Goal: Book appointment/travel/reservation

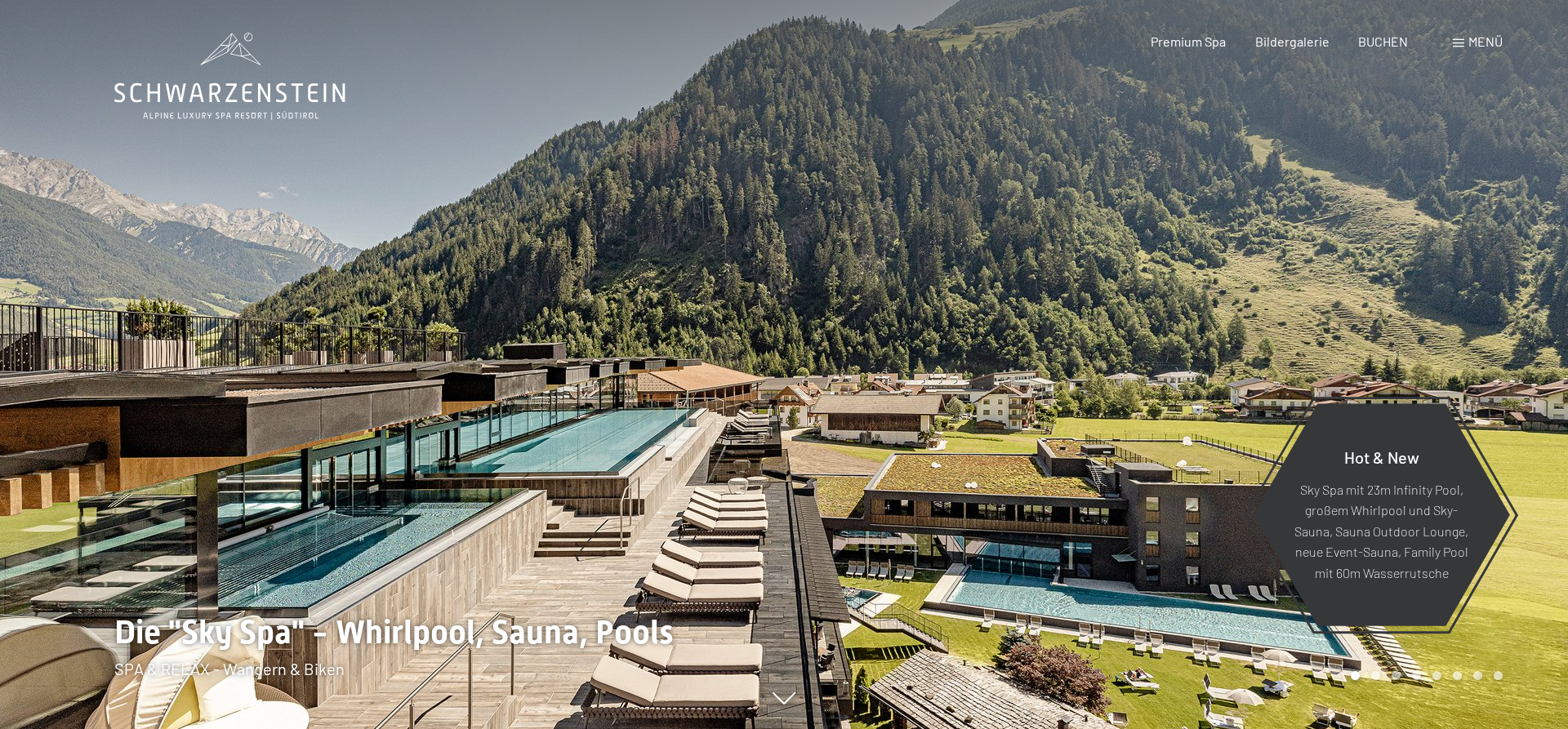
click at [1204, 45] on span "Premium Spa" at bounding box center [1188, 41] width 75 height 16
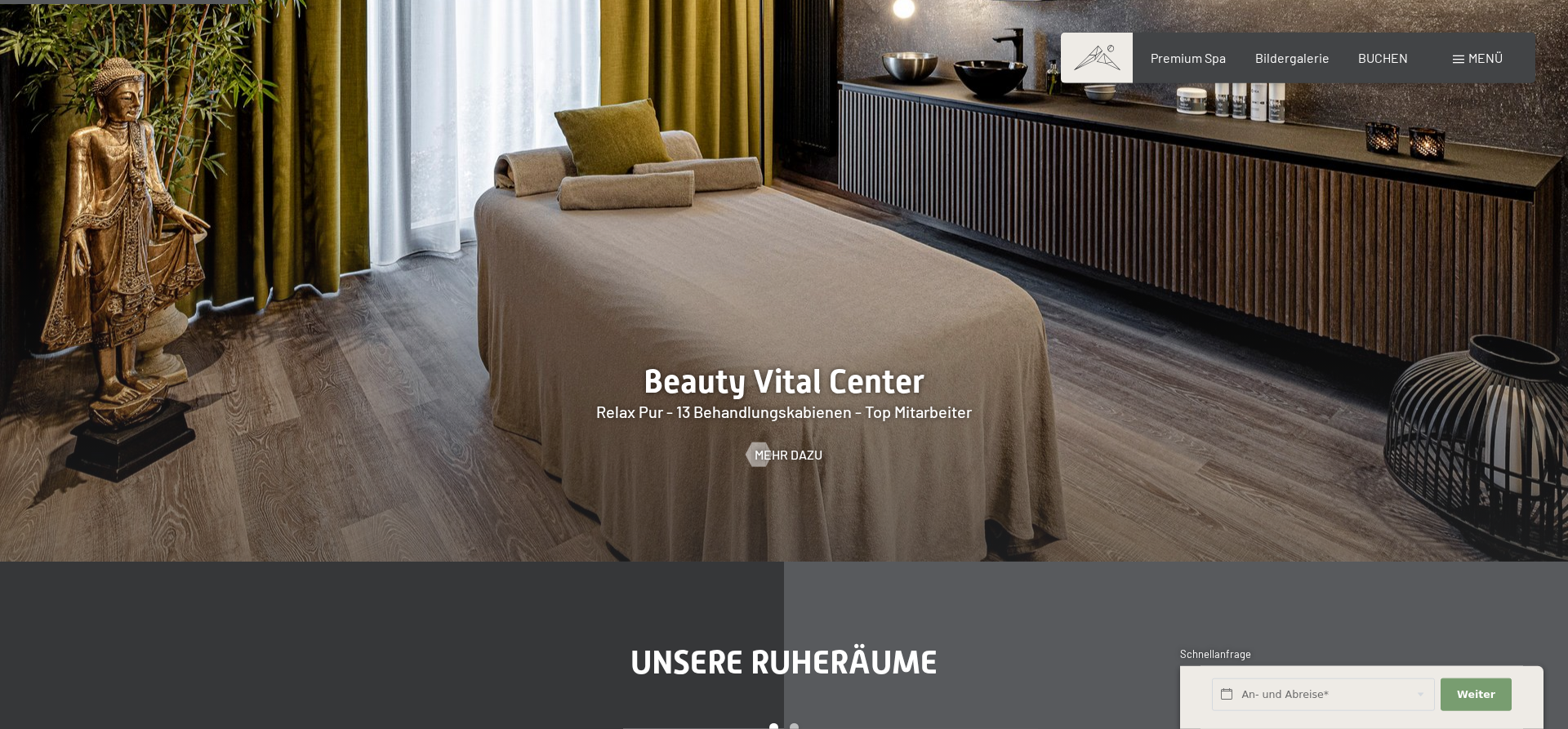
scroll to position [1916, 0]
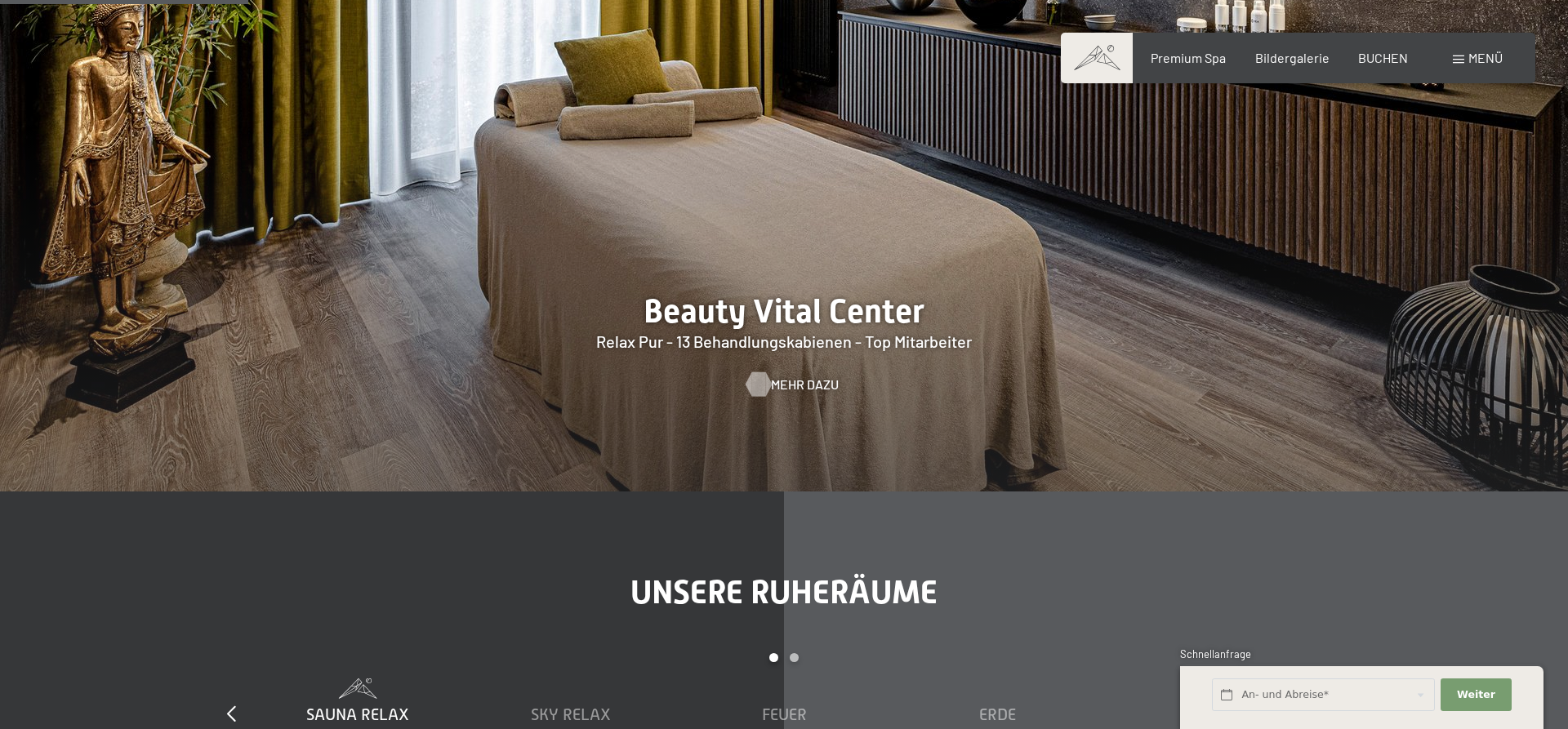
click at [815, 393] on span "Mehr dazu" at bounding box center [805, 385] width 67 height 18
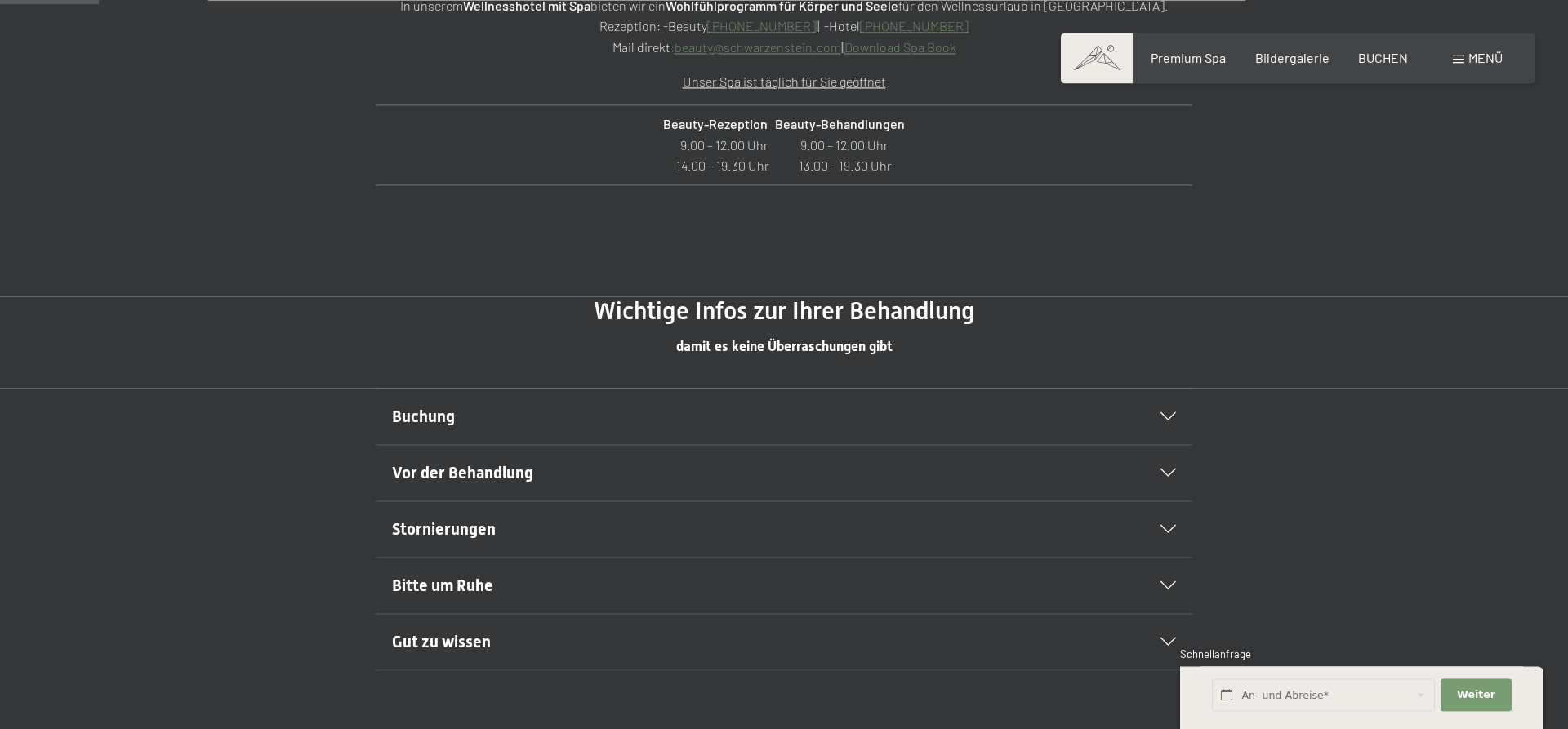
scroll to position [833, 0]
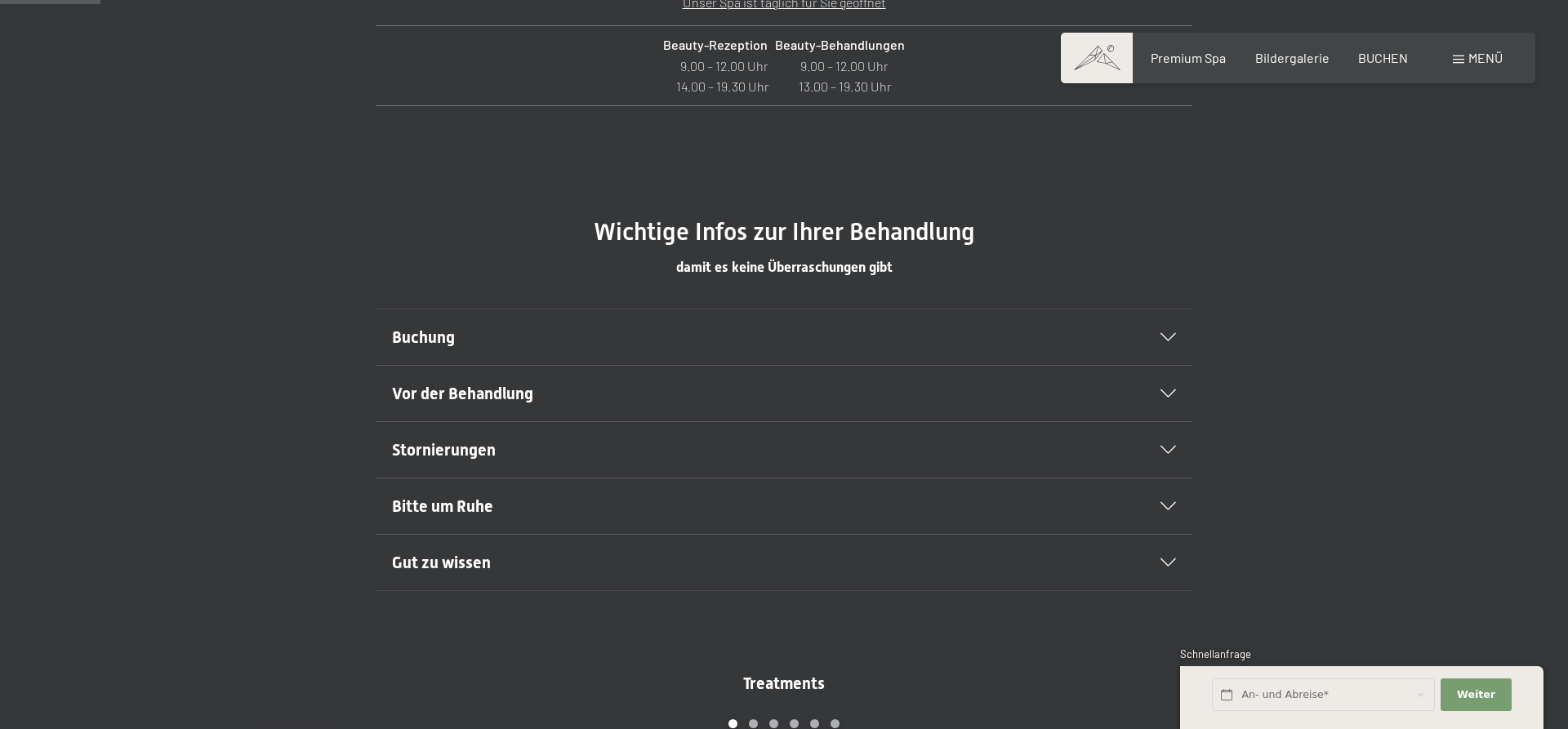
click at [514, 324] on div "Buchung" at bounding box center [784, 337] width 784 height 56
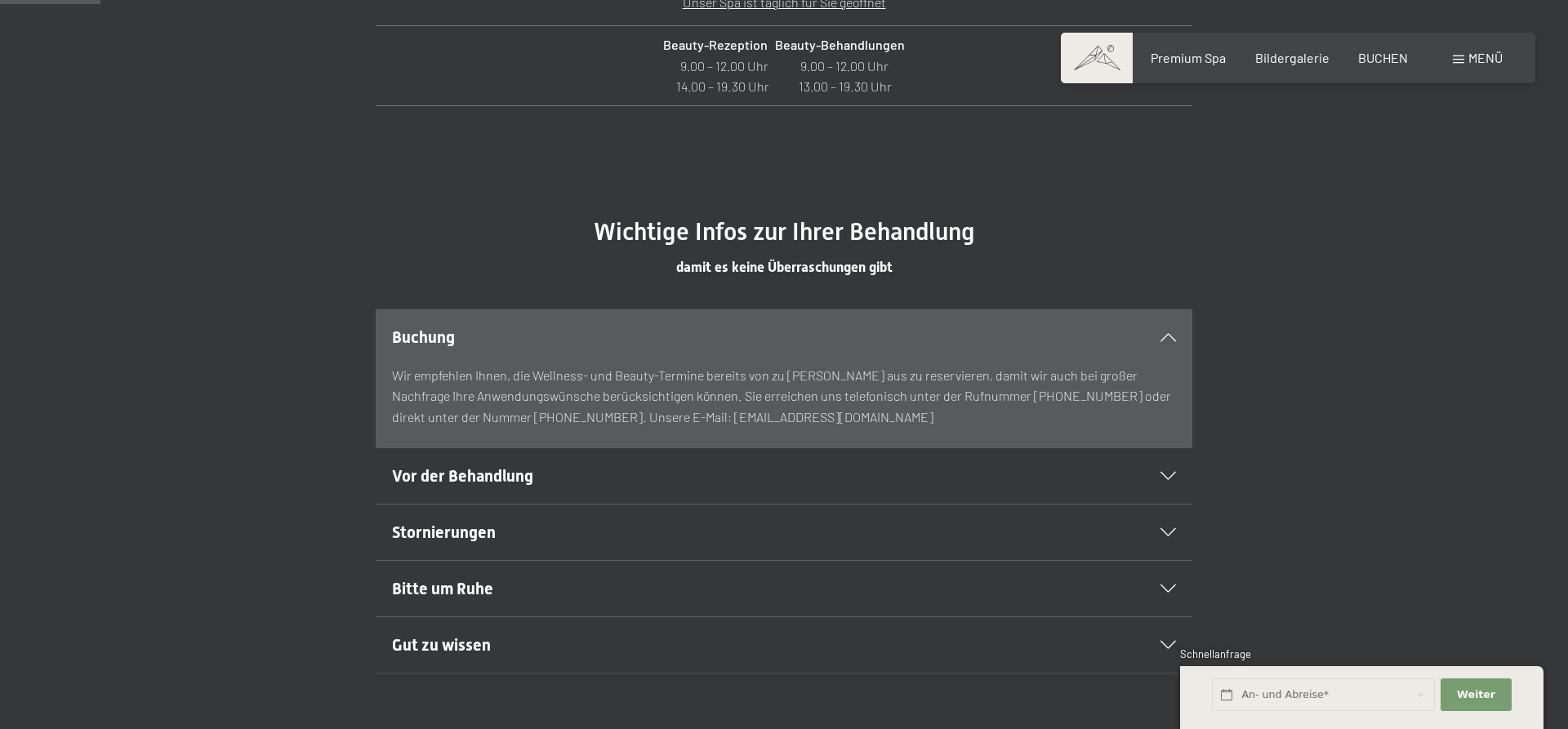
click at [514, 324] on div "Buchung" at bounding box center [784, 337] width 784 height 56
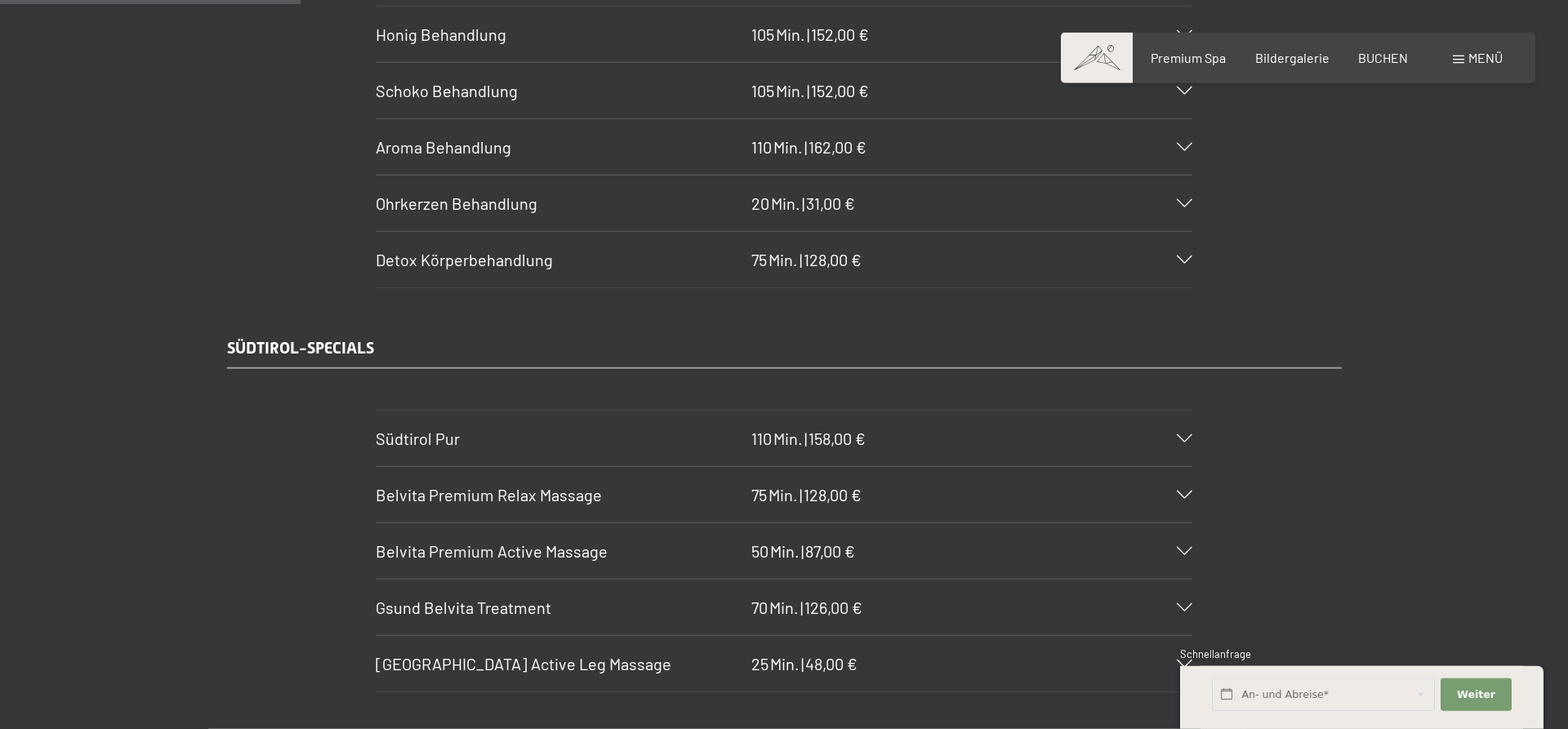
scroll to position [2499, 0]
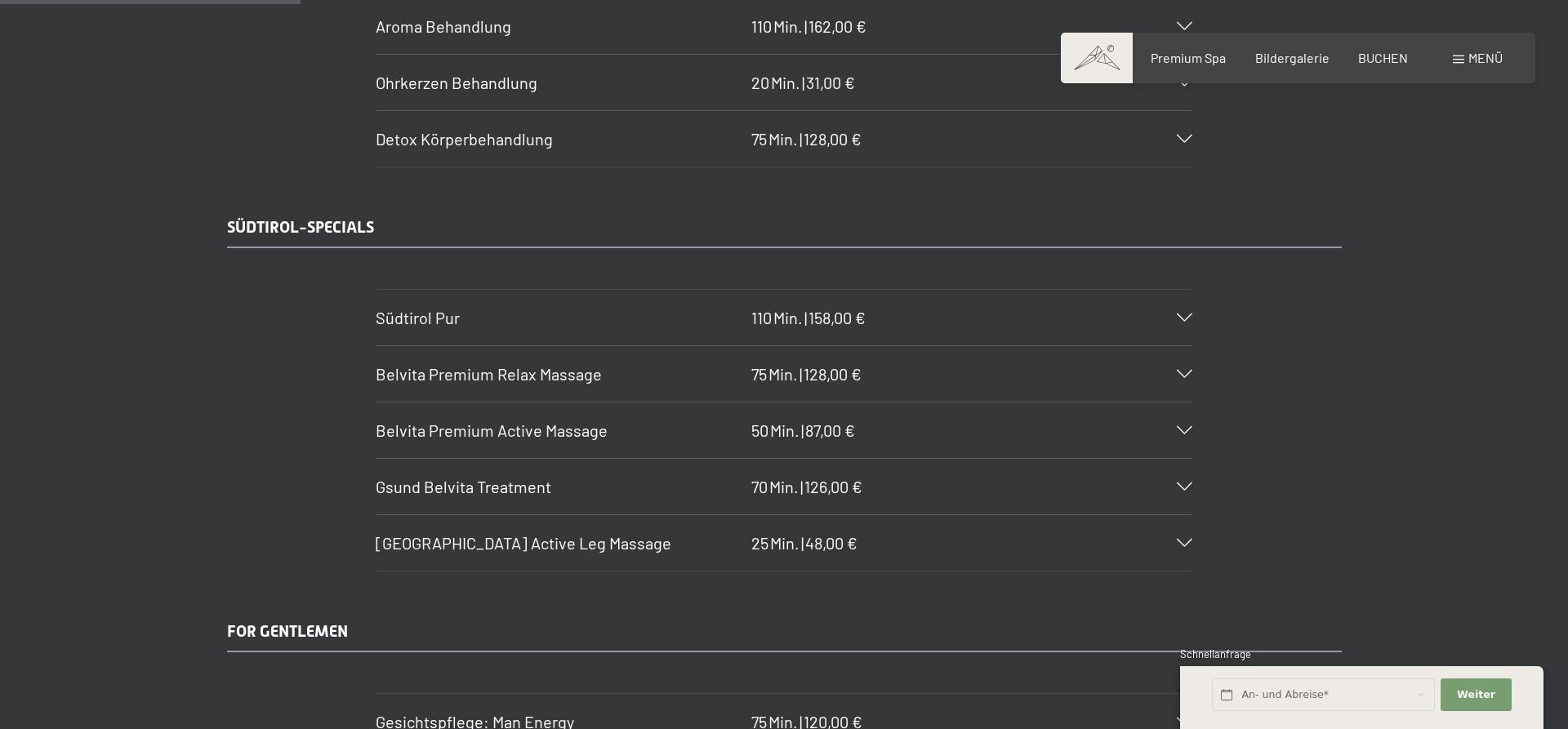
click at [898, 432] on div "Belvita Premium Active Massage 50 Min. | 87,00 €" at bounding box center [784, 430] width 816 height 56
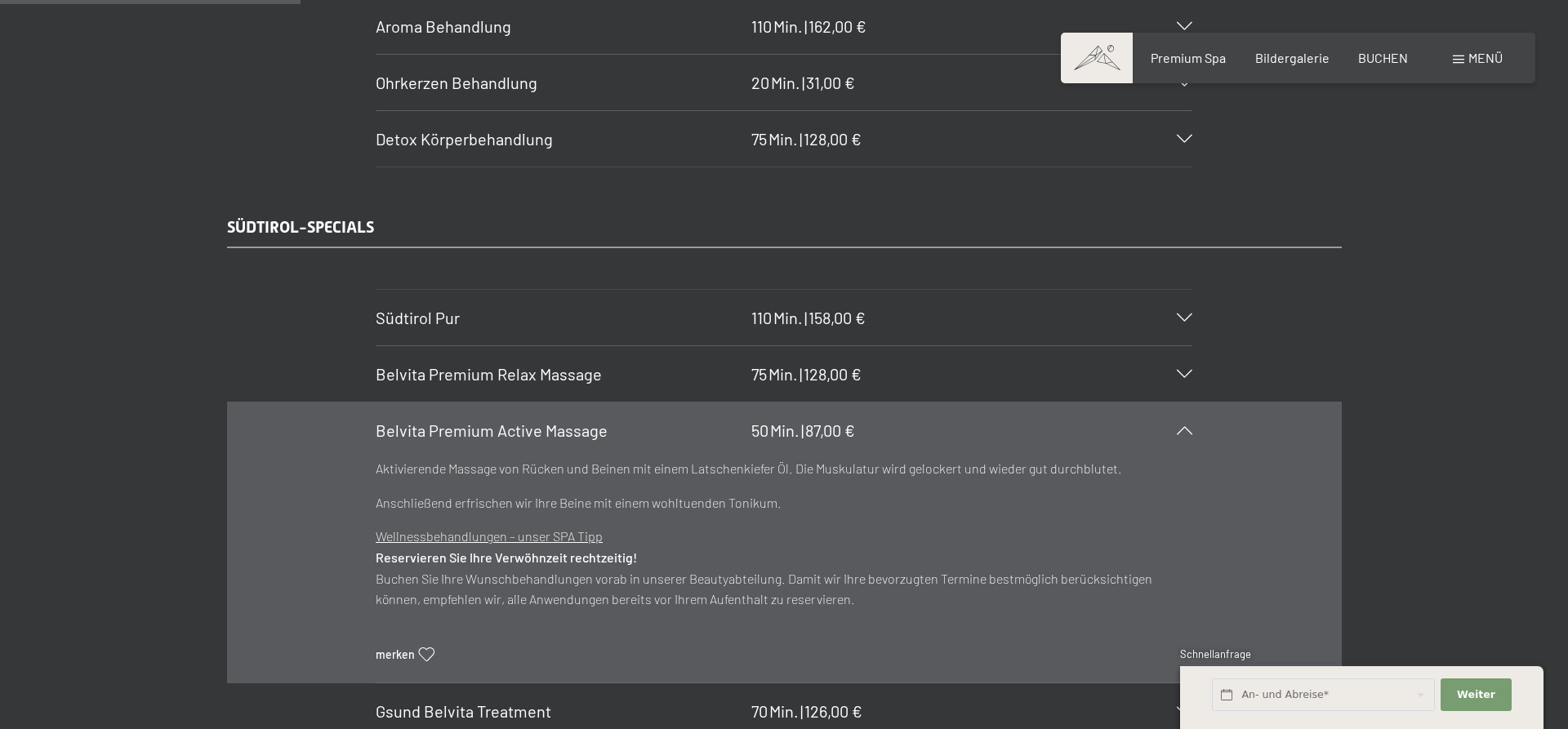
click at [898, 432] on div "Belvita Premium Active Massage 50 Min. | 87,00 €" at bounding box center [784, 430] width 816 height 56
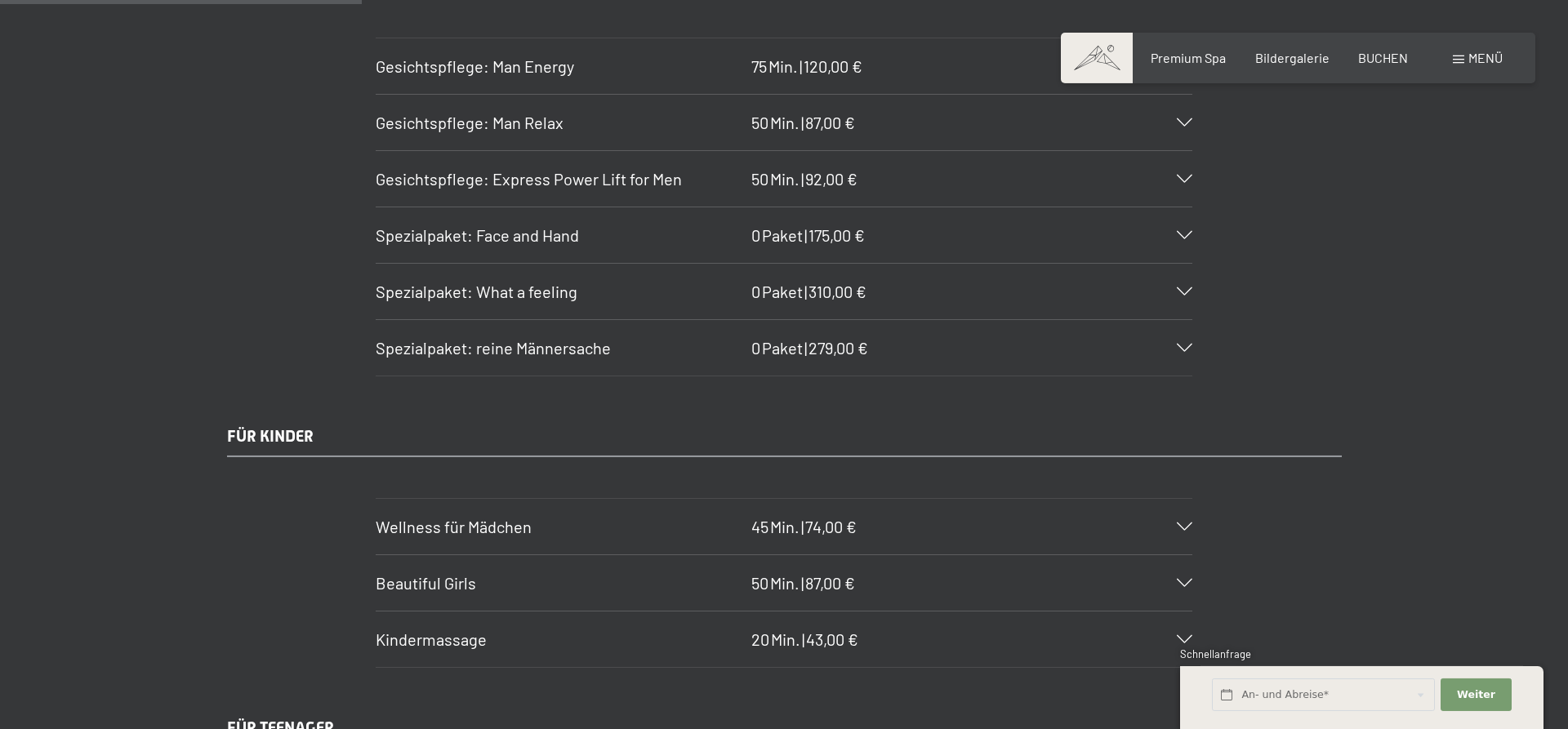
scroll to position [3333, 0]
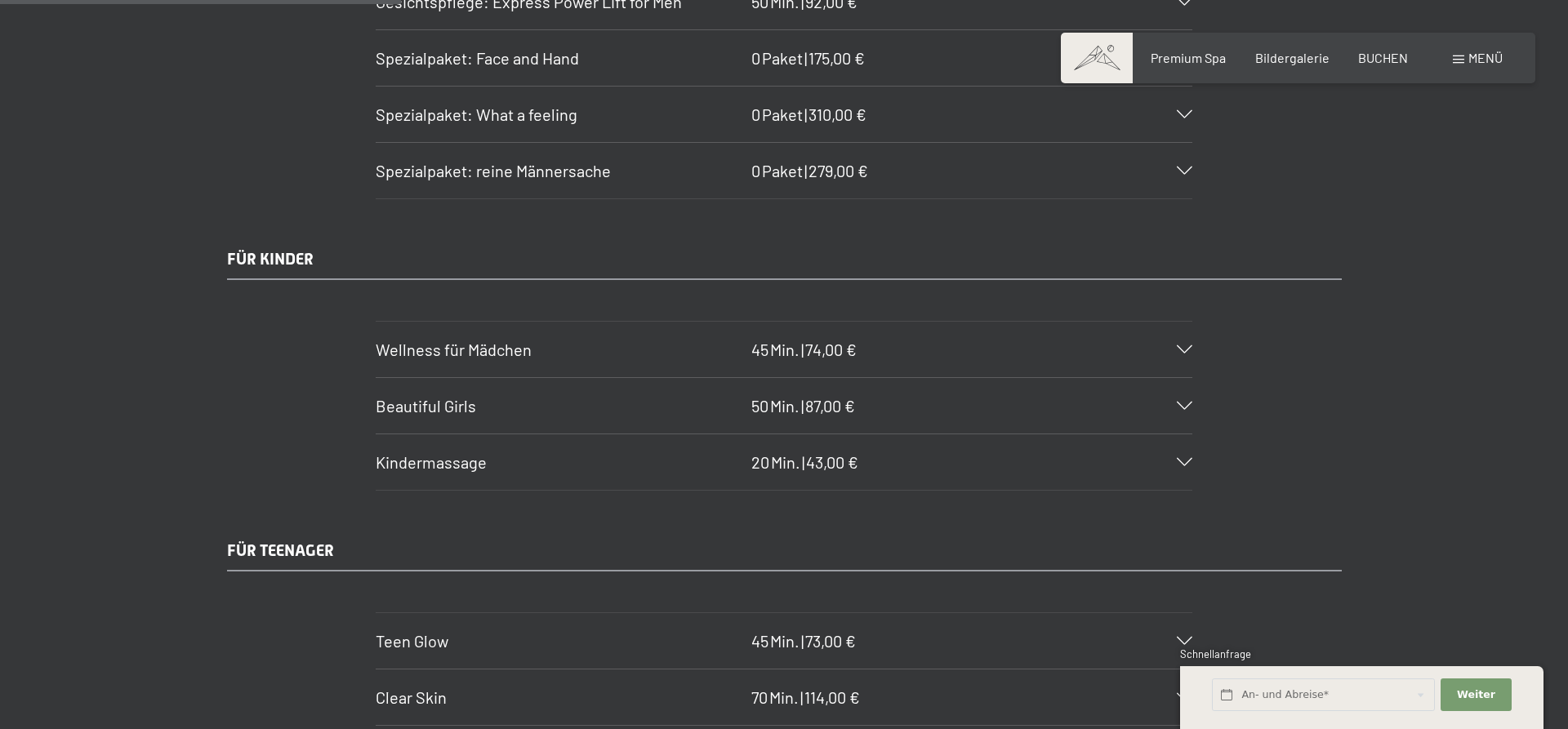
click at [898, 348] on div "Wellness für Mädchen 45 Min. | 74,00 €" at bounding box center [784, 349] width 816 height 56
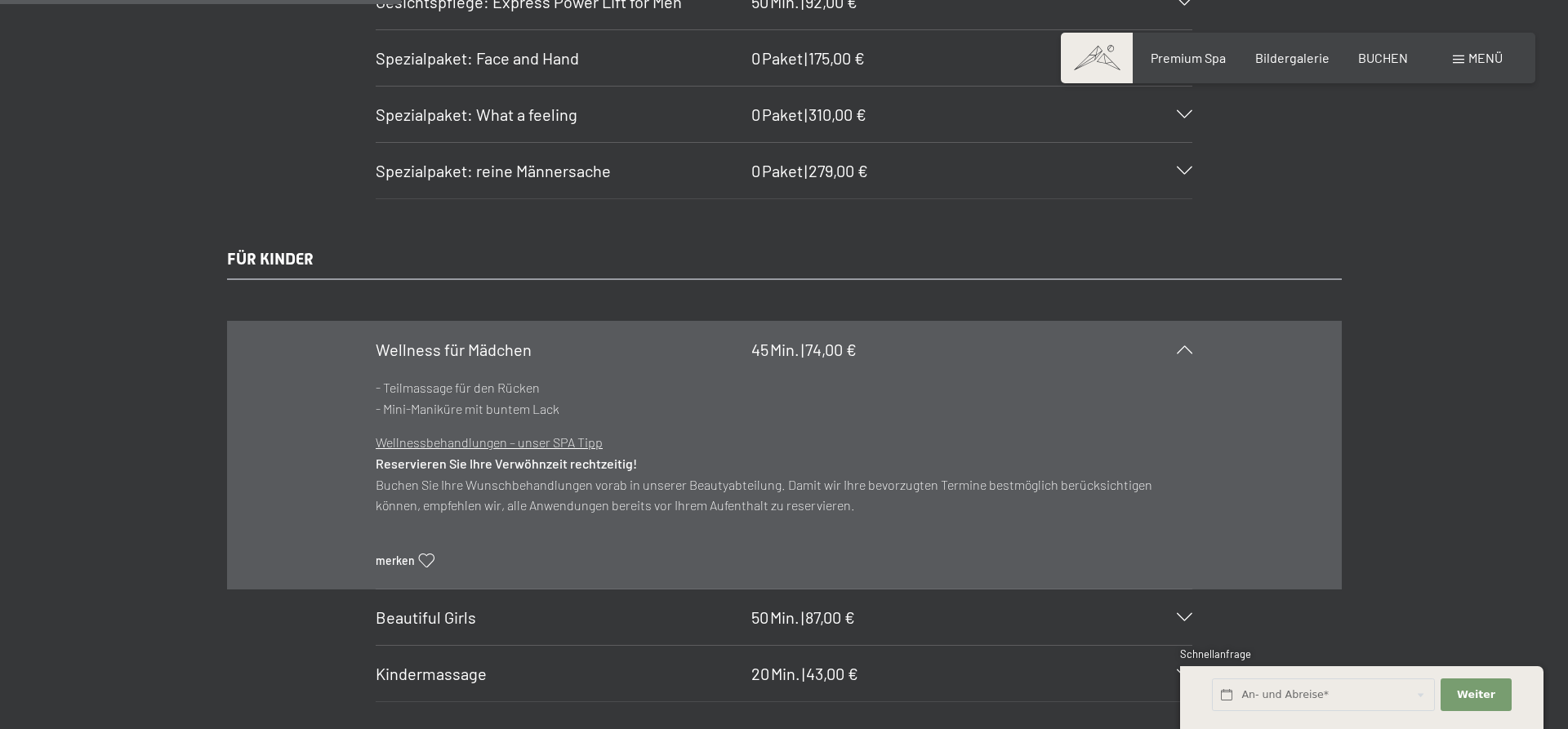
click at [898, 348] on div "Wellness für Mädchen 45 Min. | 74,00 €" at bounding box center [784, 349] width 816 height 56
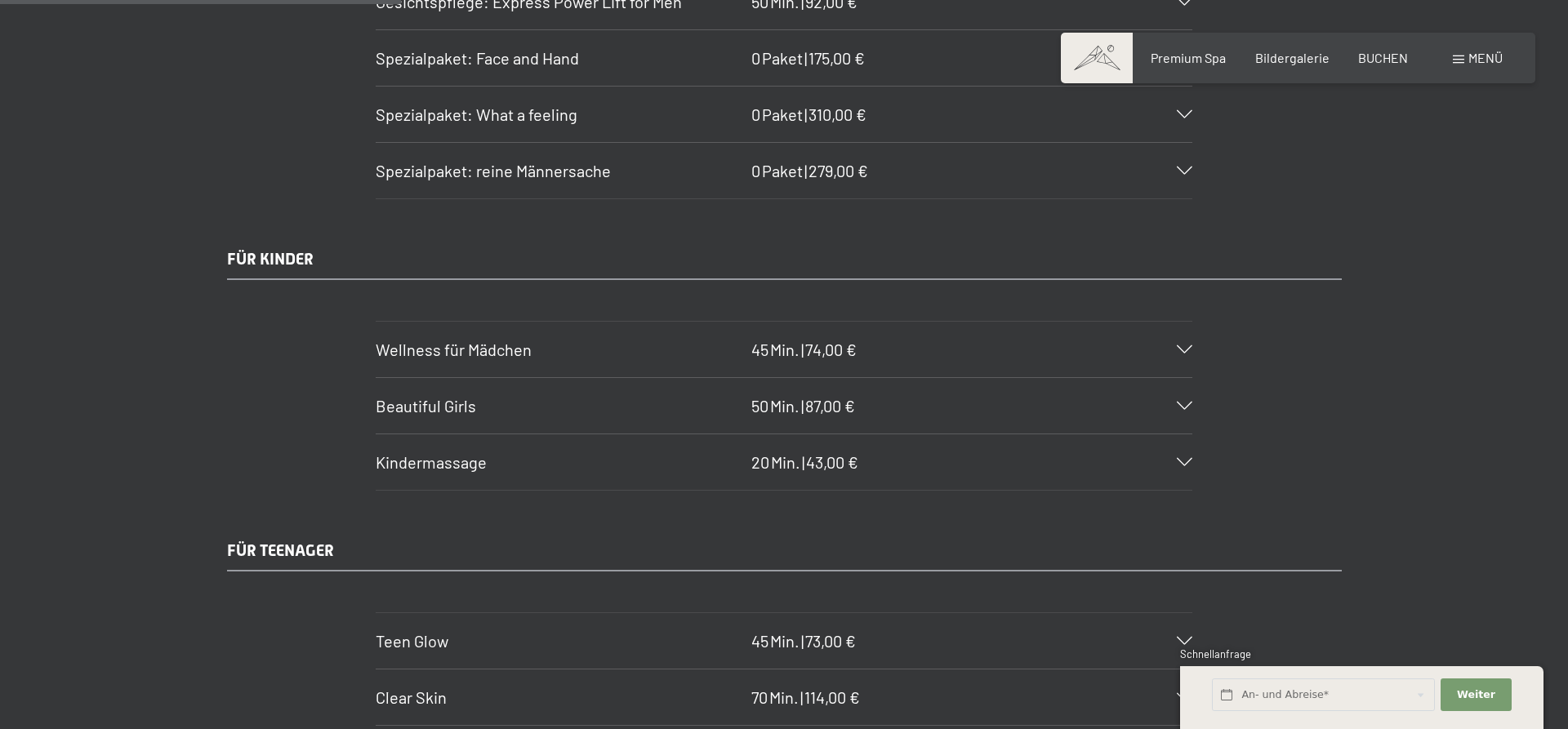
click at [874, 399] on div "Beautiful Girls 50 Min. | 87,00 €" at bounding box center [784, 405] width 816 height 56
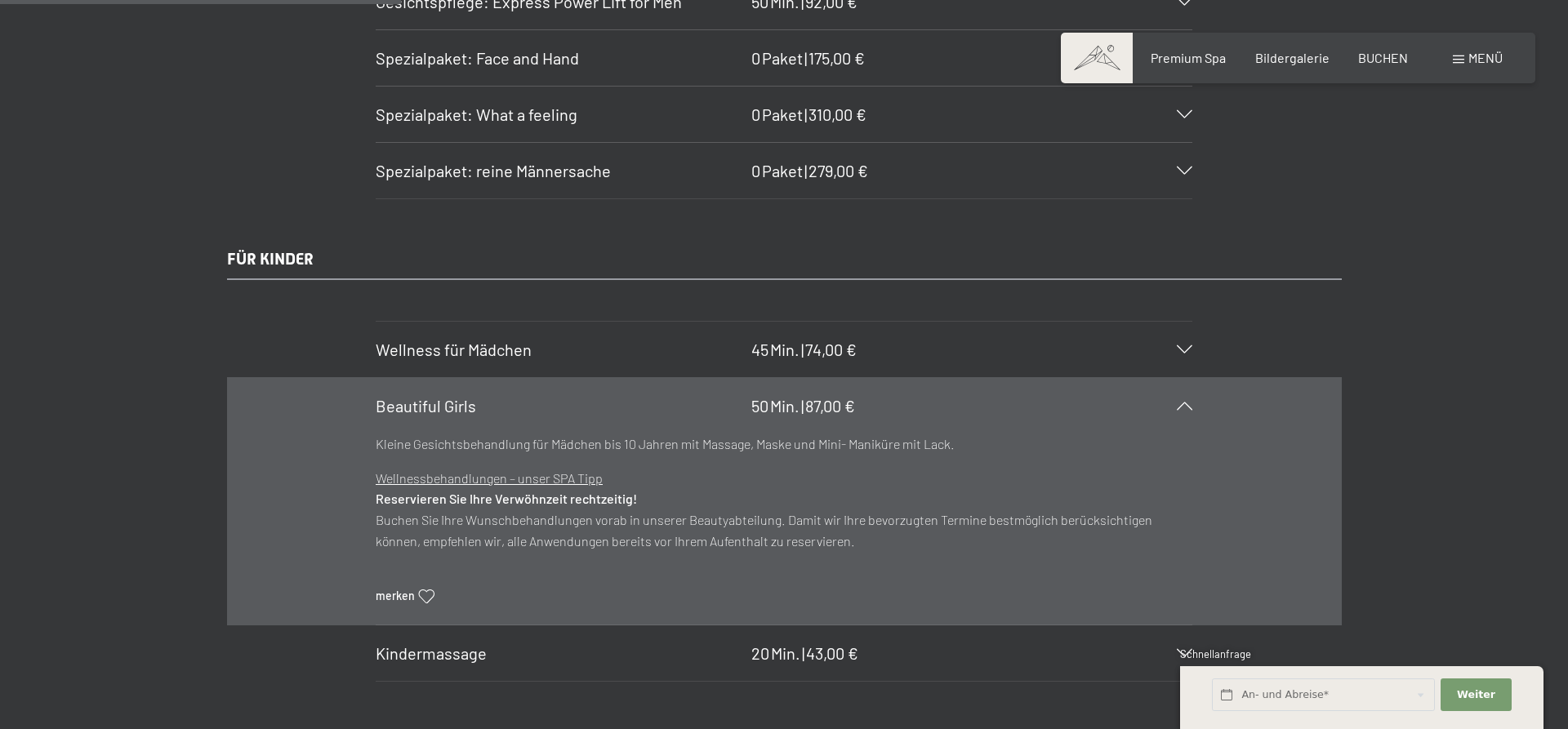
click at [874, 399] on div "Beautiful Girls 50 Min. | 87,00 €" at bounding box center [784, 405] width 816 height 56
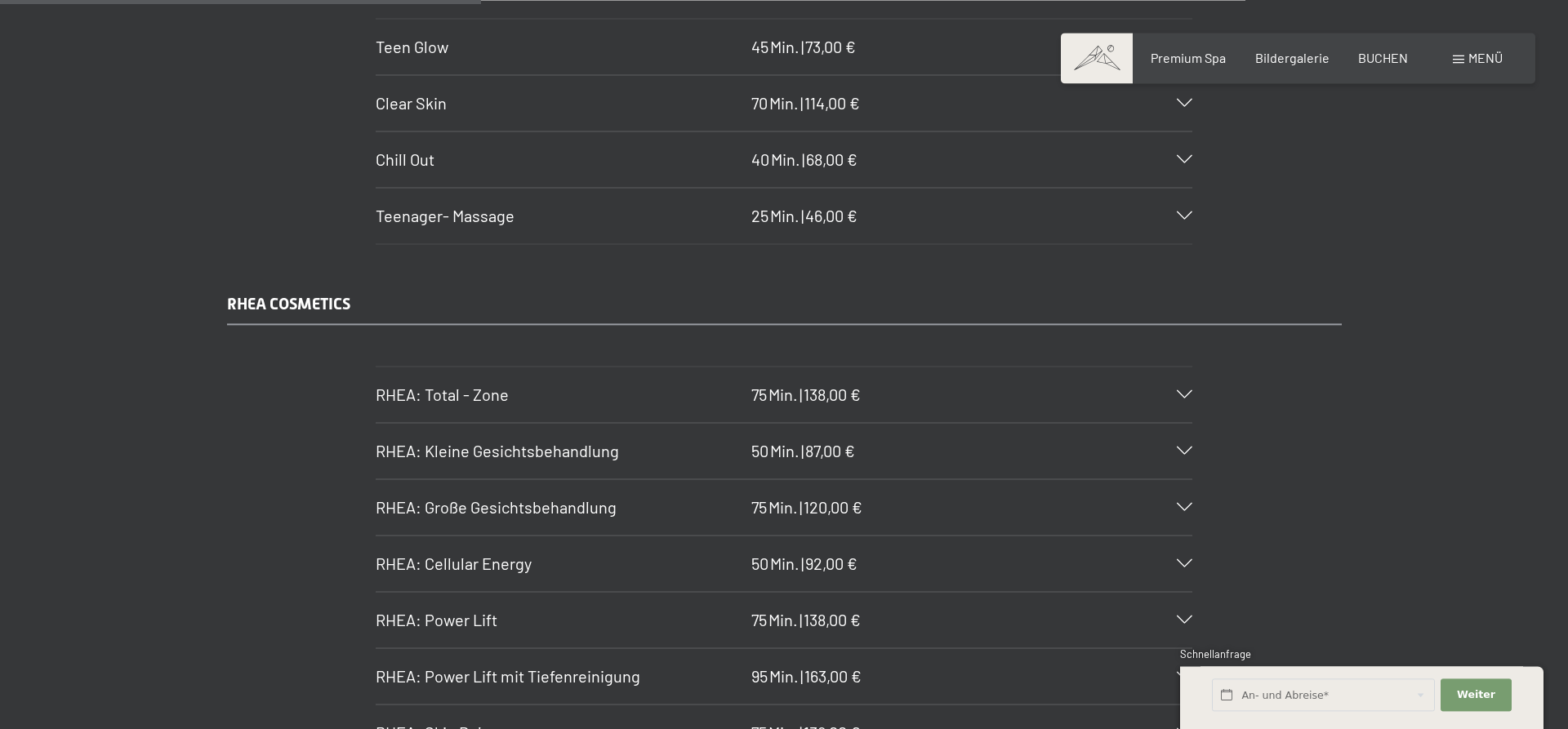
scroll to position [3999, 0]
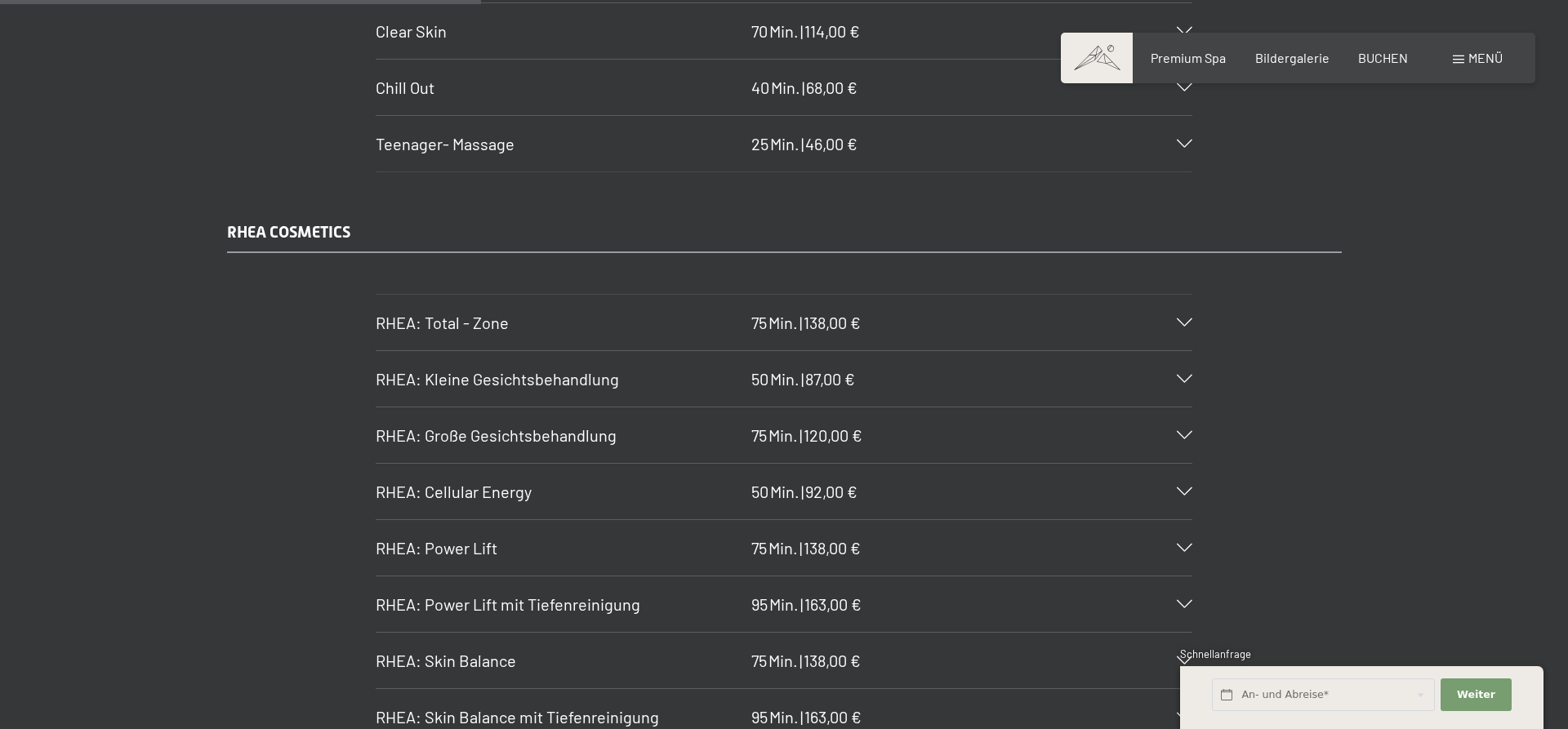
click at [841, 316] on span "138,00 €" at bounding box center [832, 322] width 57 height 19
